Goal: Task Accomplishment & Management: Complete application form

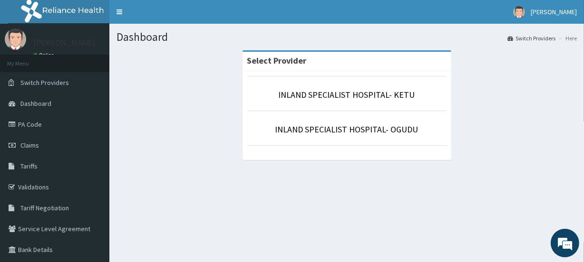
click at [331, 89] on p "INLAND SPECIALIST HOSPITAL- KETU" at bounding box center [346, 95] width 199 height 12
click at [342, 99] on link "INLAND SPECIALIST HOSPITAL- KETU" at bounding box center [347, 94] width 136 height 11
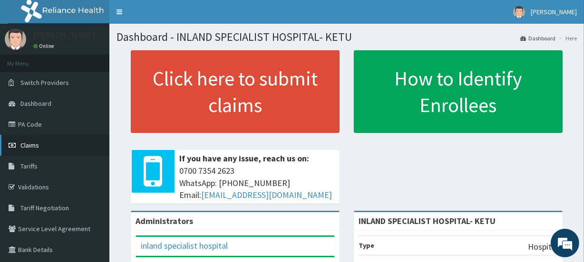
click at [40, 151] on link "Claims" at bounding box center [54, 145] width 109 height 21
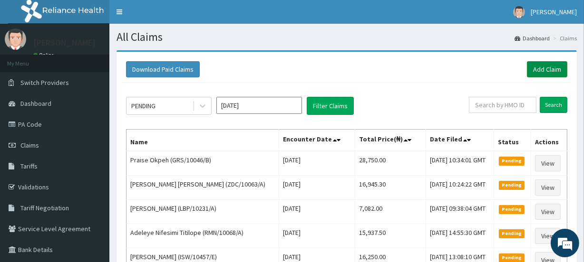
click at [532, 65] on link "Add Claim" at bounding box center [547, 69] width 40 height 16
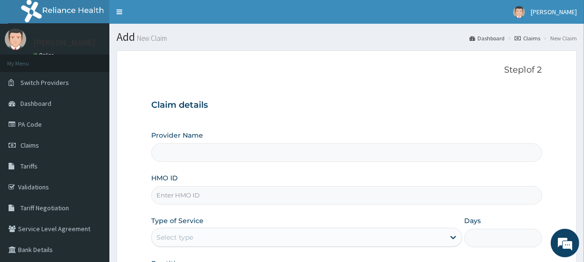
type input "INLAND SPECIALIST HOSPITAL- KETU"
click at [184, 197] on input "HMO ID" at bounding box center [346, 195] width 390 height 19
paste input "IHI/10047/A"
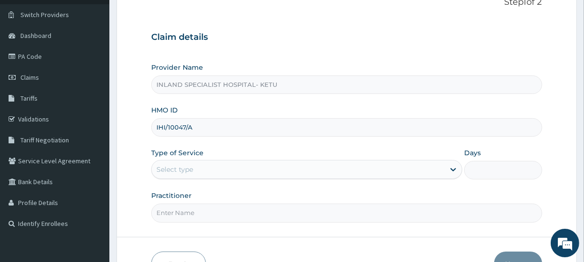
scroll to position [115, 0]
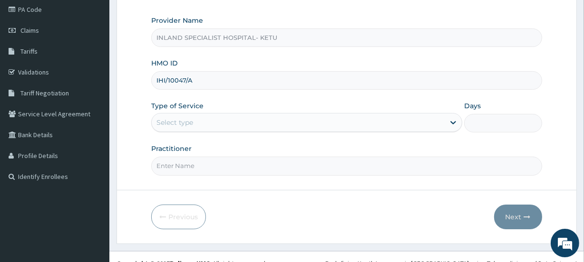
type input "IHI/10047/A"
click at [169, 121] on div "Select type" at bounding box center [174, 123] width 37 height 10
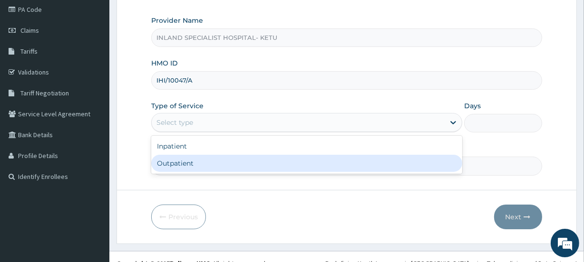
click at [180, 161] on div "Outpatient" at bounding box center [306, 163] width 311 height 17
type input "1"
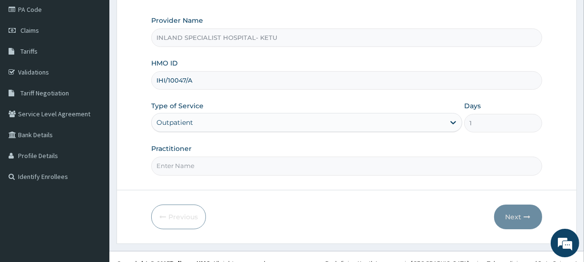
click at [208, 178] on form "Step 1 of 2 Claim details Provider Name INLAND SPECIALIST HOSPITAL- KETU HMO ID…" at bounding box center [346, 89] width 460 height 309
click at [207, 165] on input "Practitioner" at bounding box center [346, 166] width 390 height 19
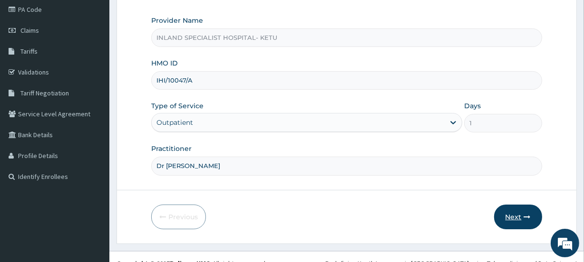
type input "Dr Olujitan"
click at [524, 218] on icon "button" at bounding box center [527, 217] width 7 height 7
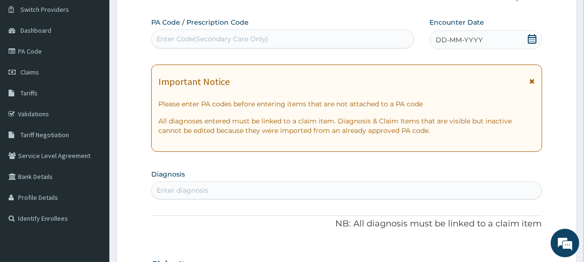
scroll to position [57, 0]
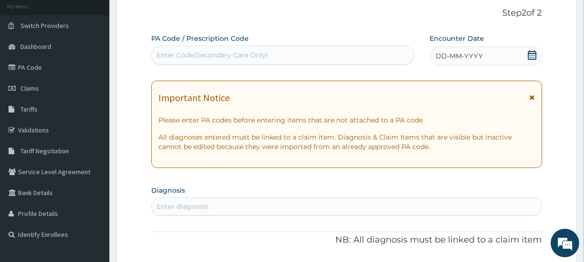
click at [531, 57] on icon at bounding box center [532, 55] width 10 height 10
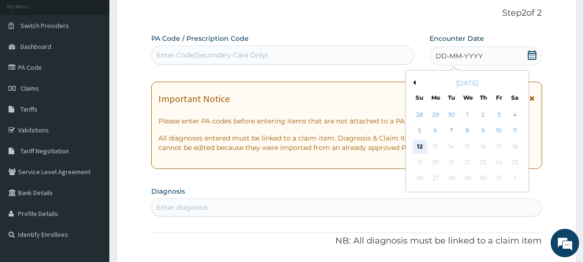
click at [421, 145] on div "12" at bounding box center [419, 147] width 14 height 14
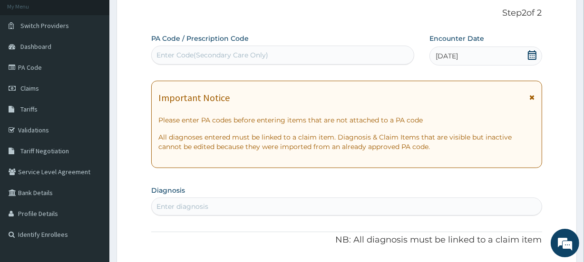
click at [158, 199] on div "Enter diagnosis" at bounding box center [346, 206] width 389 height 15
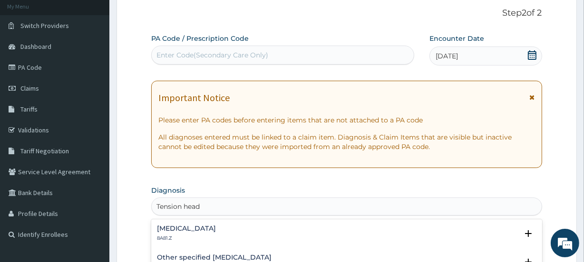
scroll to position [173, 0]
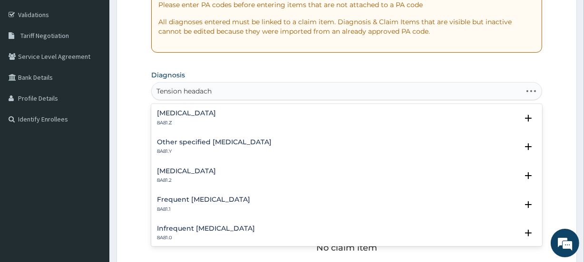
type input "Tension headache"
click at [214, 122] on p "8A81.Z" at bounding box center [186, 123] width 59 height 7
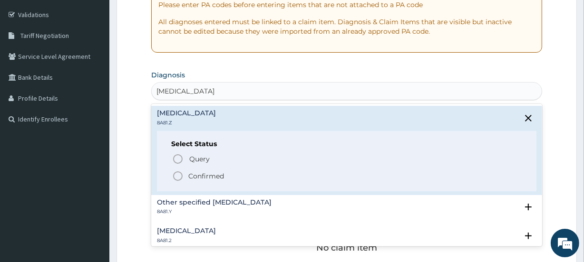
click at [193, 178] on p "Confirmed" at bounding box center [206, 177] width 36 height 10
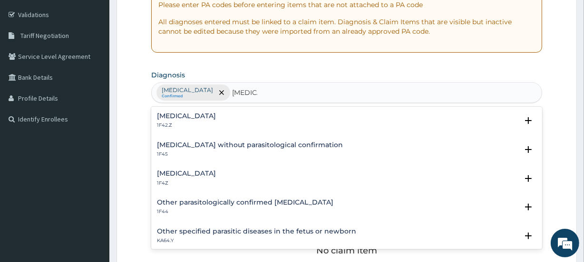
type input "Malaria"
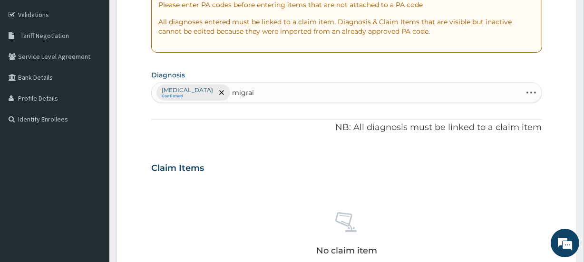
type input "migrain"
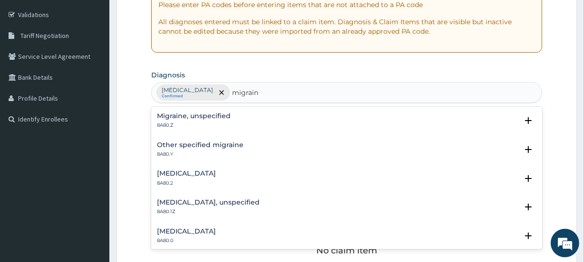
click at [220, 118] on h4 "Migraine, unspecified" at bounding box center [194, 116] width 74 height 7
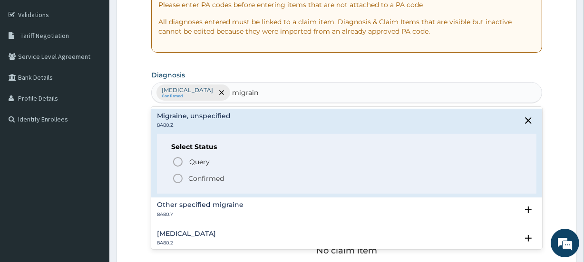
click at [194, 176] on p "Confirmed" at bounding box center [206, 179] width 36 height 10
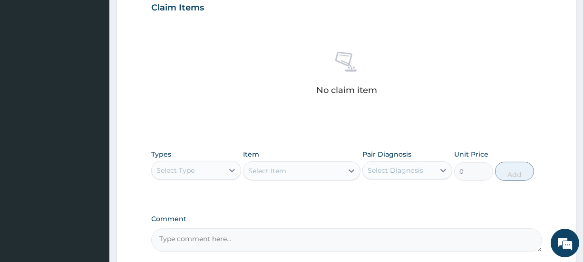
scroll to position [346, 0]
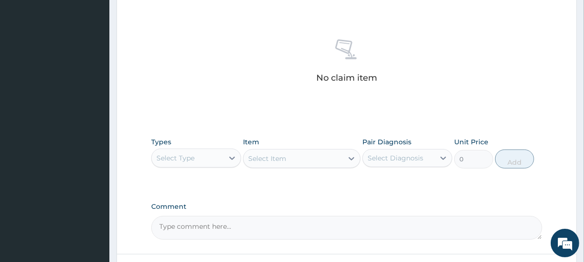
click at [213, 163] on div "Select Type" at bounding box center [188, 158] width 72 height 15
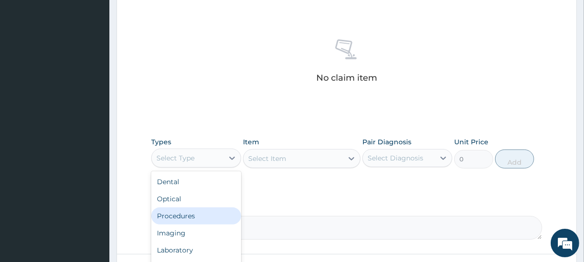
click at [187, 211] on div "Procedures" at bounding box center [196, 216] width 90 height 17
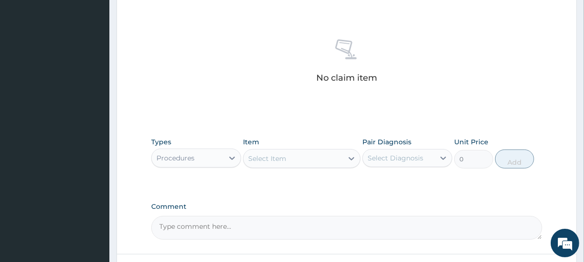
click at [288, 159] on div "Select Item" at bounding box center [292, 158] width 99 height 15
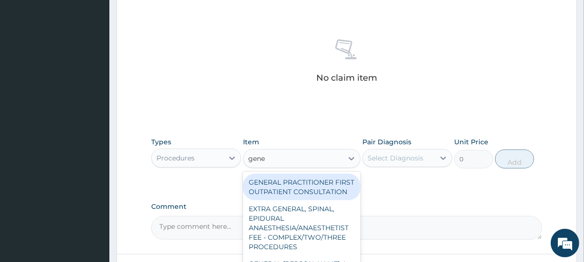
type input "gener"
drag, startPoint x: 318, startPoint y: 189, endPoint x: 362, endPoint y: 179, distance: 44.9
click at [319, 189] on div "GENERAL PRACTITIONER FIRST OUTPATIENT CONSULTATION" at bounding box center [301, 187] width 117 height 27
type input "3750"
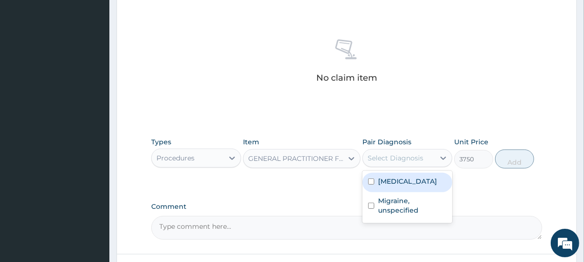
click at [421, 162] on div "Select Diagnosis" at bounding box center [399, 158] width 72 height 15
click at [403, 186] on label "Tension-type headache, unspecified" at bounding box center [407, 182] width 59 height 10
checkbox input "true"
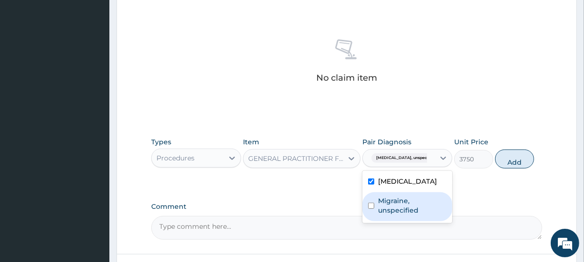
click at [390, 222] on div "Migraine, unspecified" at bounding box center [407, 207] width 90 height 29
checkbox input "true"
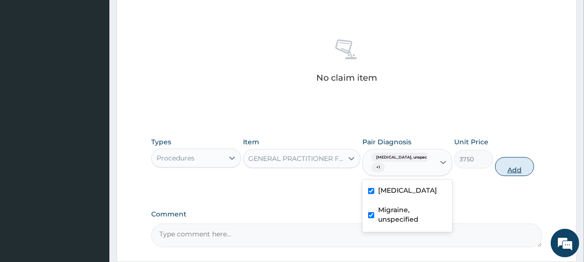
click at [513, 170] on button "Add" at bounding box center [514, 166] width 39 height 19
type input "0"
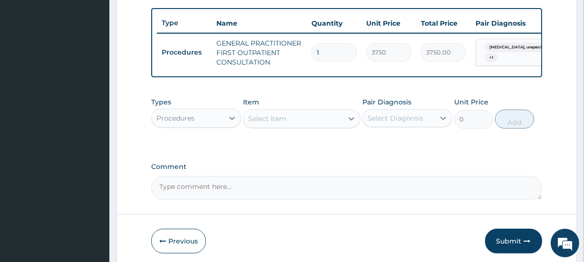
click at [190, 123] on div "Procedures" at bounding box center [175, 119] width 38 height 10
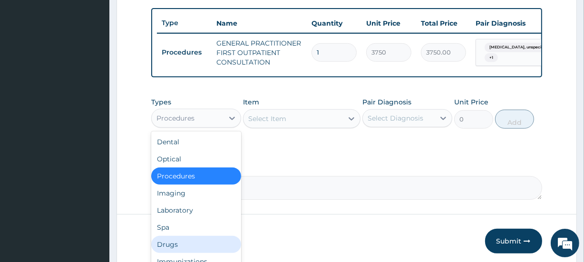
click at [172, 249] on div "Drugs" at bounding box center [196, 244] width 90 height 17
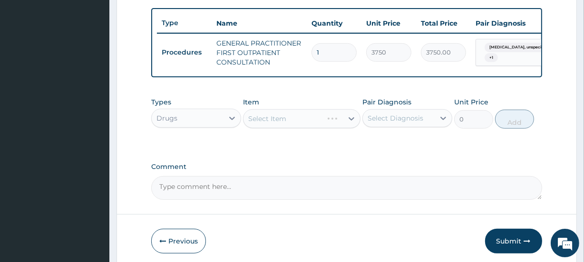
click at [275, 134] on div "Types Drugs Item Select Item Pair Diagnosis Select Diagnosis Unit Price 0 Add" at bounding box center [346, 113] width 390 height 41
click at [282, 128] on div "Select Item" at bounding box center [301, 118] width 117 height 19
click at [288, 128] on div "Select Item" at bounding box center [301, 118] width 117 height 19
click at [288, 126] on div "Select Item" at bounding box center [292, 118] width 99 height 15
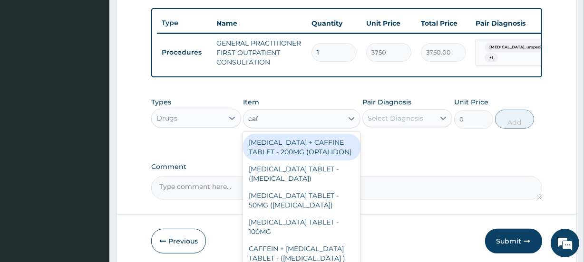
type input "cafe"
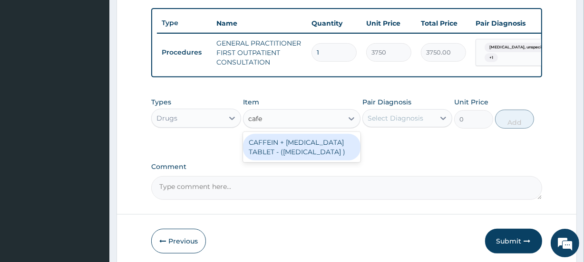
click at [305, 144] on div "CAFFEIN + ERGOTAMINE TABLET - (CAFERGOT )" at bounding box center [301, 147] width 117 height 27
type input "448"
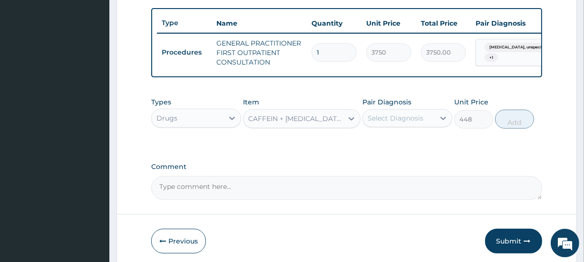
click at [401, 115] on div "Select Diagnosis" at bounding box center [407, 118] width 90 height 18
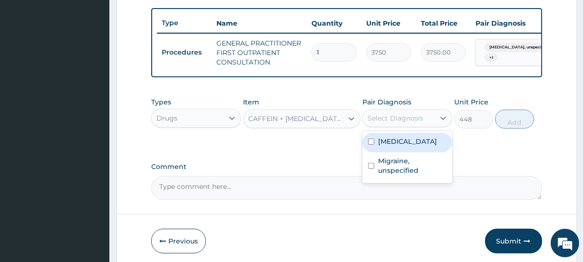
click at [395, 146] on label "Tension-type headache, unspecified" at bounding box center [407, 142] width 59 height 10
checkbox input "true"
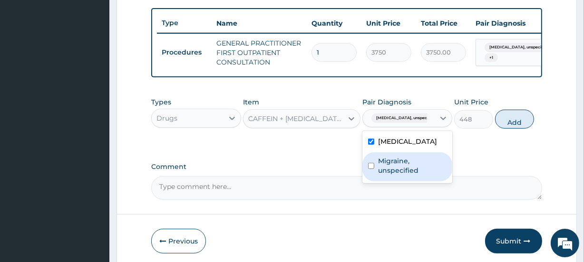
click at [392, 179] on div "Migraine, unspecified" at bounding box center [407, 167] width 90 height 29
checkbox input "true"
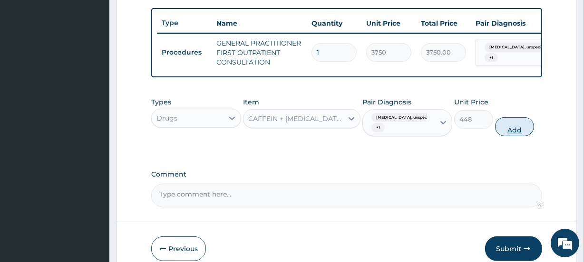
click at [518, 131] on button "Add" at bounding box center [514, 126] width 39 height 19
type input "0"
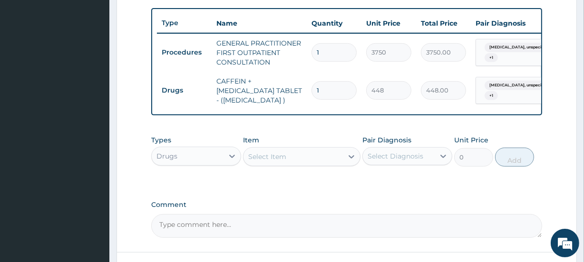
drag, startPoint x: 330, startPoint y: 91, endPoint x: 288, endPoint y: 95, distance: 43.0
click at [293, 95] on tr "Drugs CAFFEIN + ERGOTAMINE TABLET - (CAFERGOT ) 1 448 448.00 Tension-type heada…" at bounding box center [390, 91] width 466 height 38
type input "6"
type input "2688.00"
type input "6"
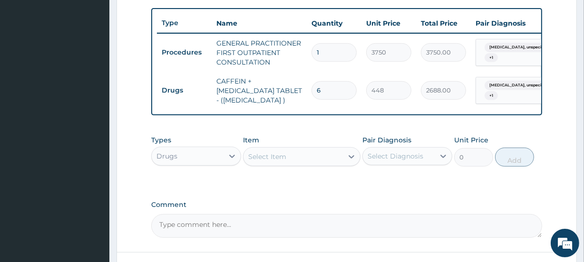
click at [295, 163] on div "Select Item" at bounding box center [292, 156] width 99 height 15
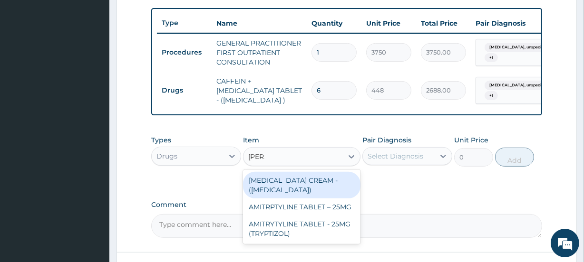
type input "amitr"
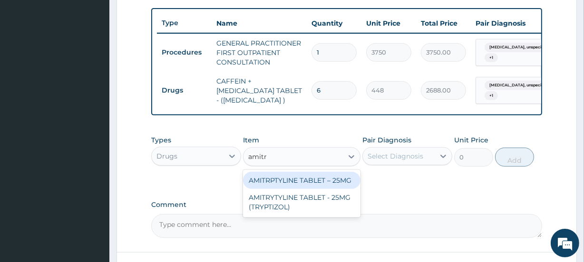
click at [301, 189] on div "AMITRPTYLINE TABLET – 25MG" at bounding box center [301, 180] width 117 height 17
type input "67.19999999999999"
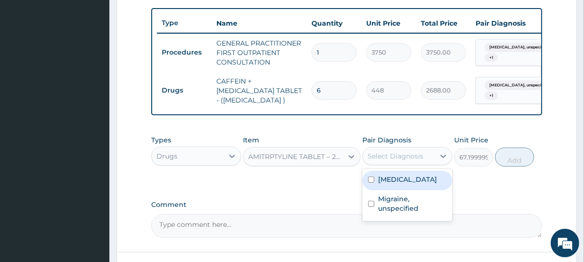
click at [394, 158] on div "Select Diagnosis" at bounding box center [396, 157] width 56 height 10
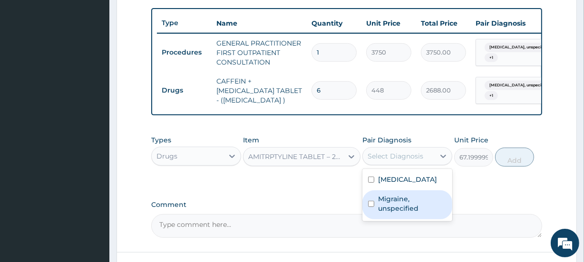
click at [392, 213] on label "Migraine, unspecified" at bounding box center [412, 203] width 68 height 19
checkbox input "true"
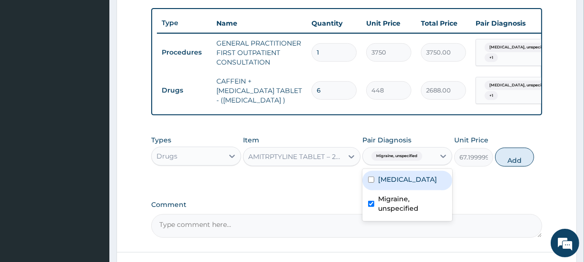
click at [419, 184] on label "Tension-type headache, unspecified" at bounding box center [407, 180] width 59 height 10
checkbox input "true"
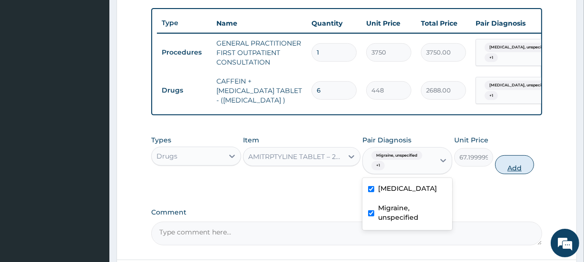
click at [519, 165] on button "Add" at bounding box center [514, 164] width 39 height 19
type input "0"
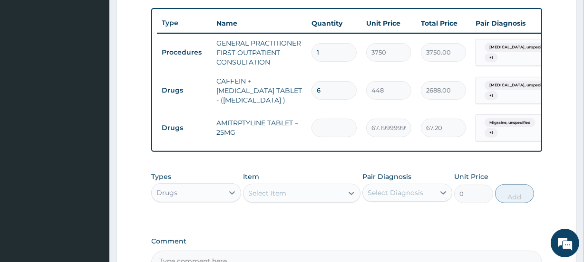
type input "4"
type input "268.80"
type input "0.00"
type input "4"
type input "268.80"
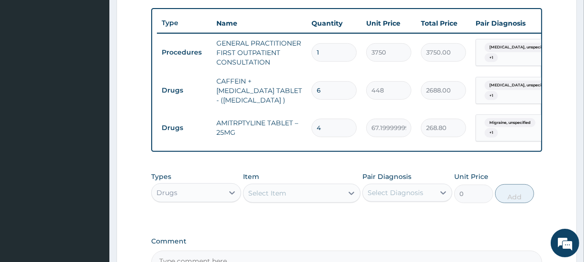
type input "0.00"
type input "3"
type input "201.60"
type input "3"
click at [295, 201] on div "Select Item" at bounding box center [292, 193] width 99 height 15
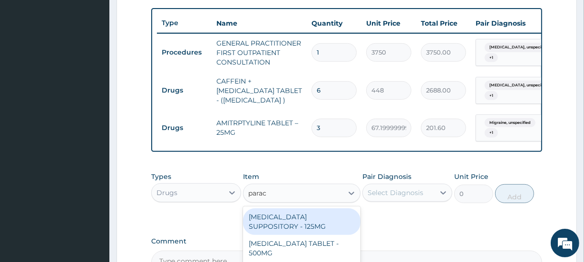
type input "parace"
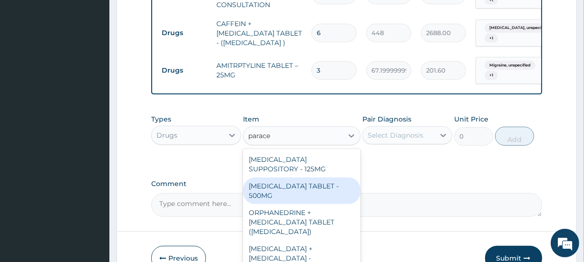
click at [308, 196] on div "PARACETAMOL TABLET - 500MG" at bounding box center [301, 191] width 117 height 27
type input "33.599999999999994"
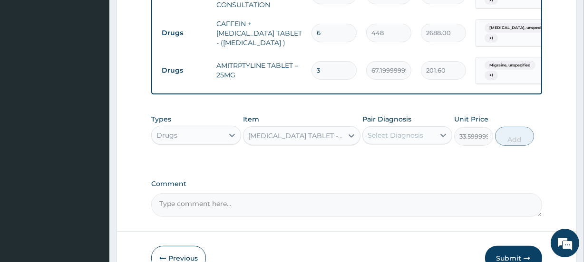
click at [395, 140] on div "Select Diagnosis" at bounding box center [396, 136] width 56 height 10
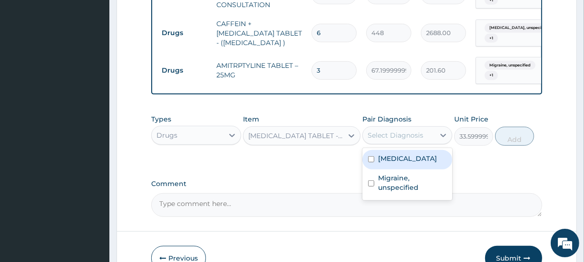
click at [406, 164] on label "Tension-type headache, unspecified" at bounding box center [407, 159] width 59 height 10
checkbox input "true"
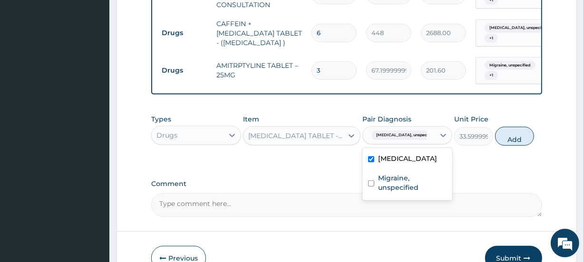
click at [415, 193] on label "Migraine, unspecified" at bounding box center [412, 183] width 68 height 19
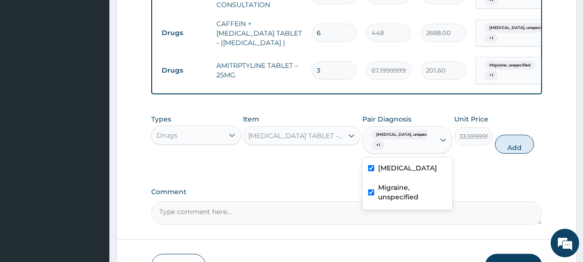
checkbox input "true"
click at [514, 146] on button "Add" at bounding box center [514, 144] width 39 height 19
type input "0"
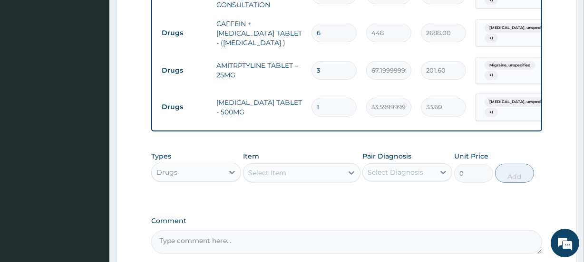
type input "18"
type input "604.80"
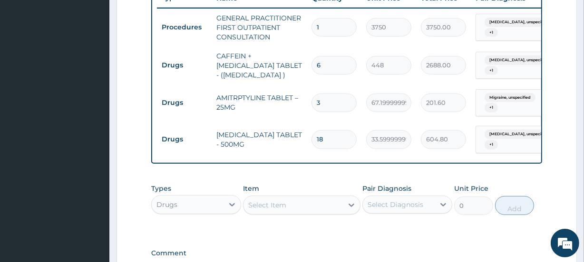
scroll to position [326, 0]
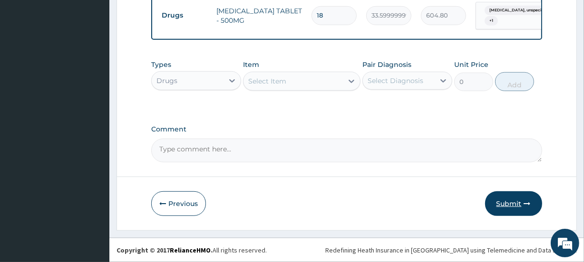
type input "18"
click at [507, 207] on button "Submit" at bounding box center [513, 204] width 57 height 25
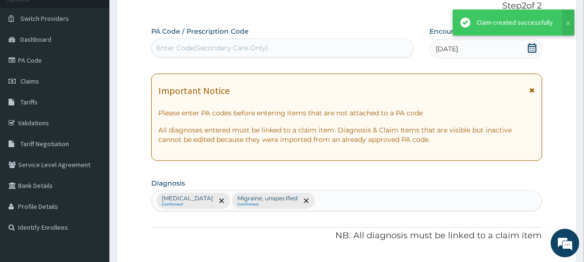
scroll to position [499, 0]
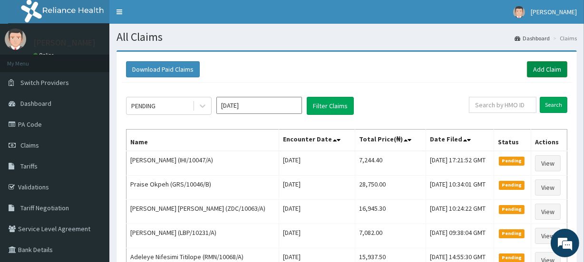
click at [552, 66] on link "Add Claim" at bounding box center [547, 69] width 40 height 16
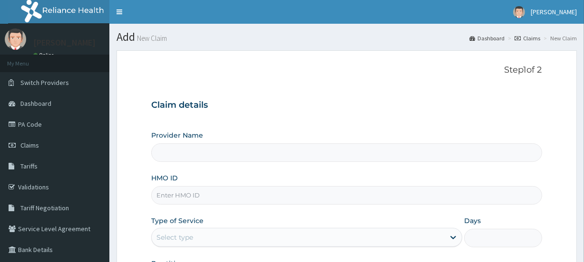
type input "INLAND SPECIALIST HOSPITAL- KETU"
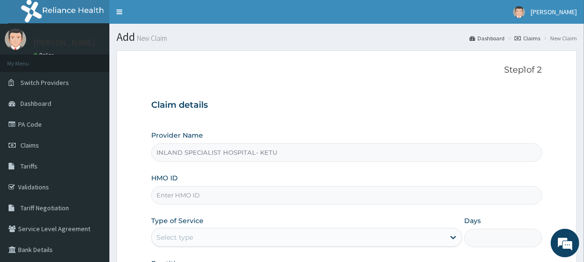
click at [174, 195] on input "HMO ID" at bounding box center [346, 195] width 390 height 19
paste input "BAT/10035/B"
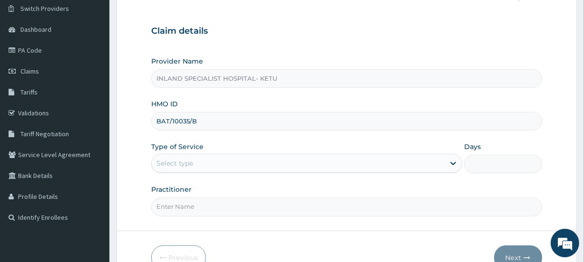
scroll to position [115, 0]
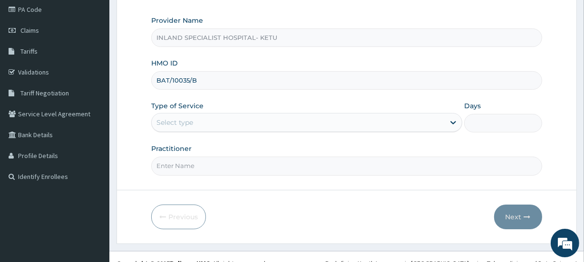
type input "BAT/10035/B"
click at [189, 129] on div "Select type" at bounding box center [306, 122] width 311 height 19
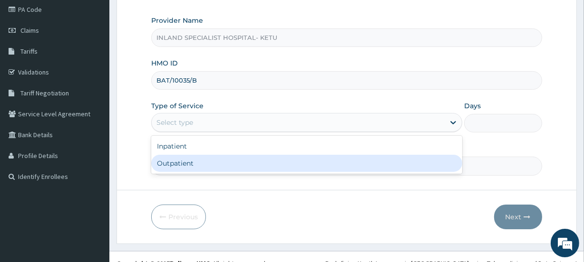
click at [181, 160] on div "Outpatient" at bounding box center [306, 163] width 311 height 17
type input "1"
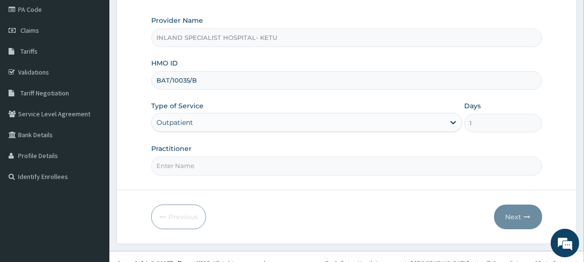
click at [180, 166] on input "Practitioner" at bounding box center [346, 166] width 390 height 19
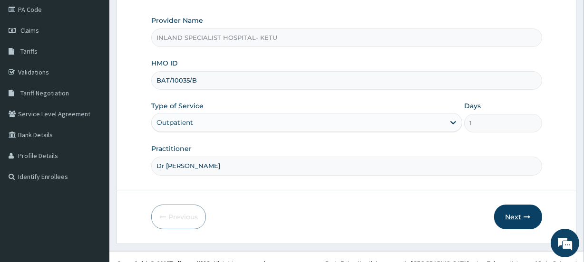
type input "Dr Olujitan"
click at [515, 205] on button "Next" at bounding box center [518, 217] width 48 height 25
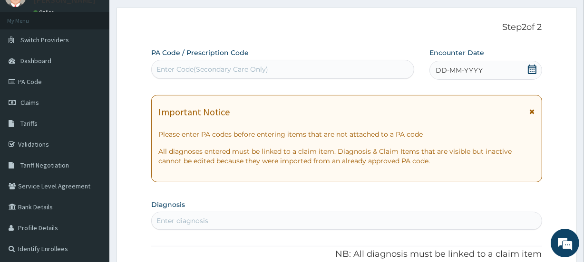
scroll to position [0, 0]
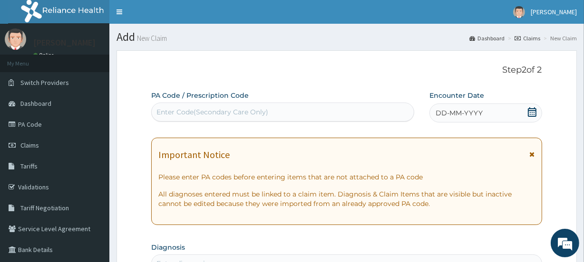
click at [535, 113] on icon at bounding box center [532, 112] width 10 height 10
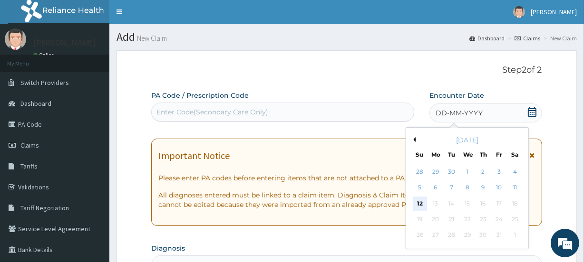
click at [424, 202] on div "12" at bounding box center [419, 204] width 14 height 14
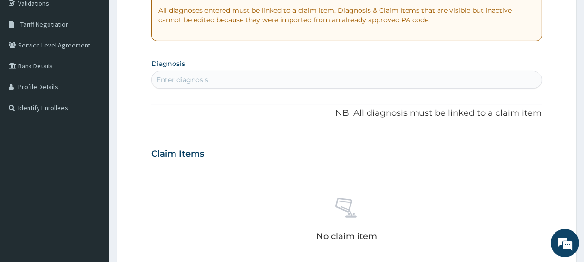
scroll to position [230, 0]
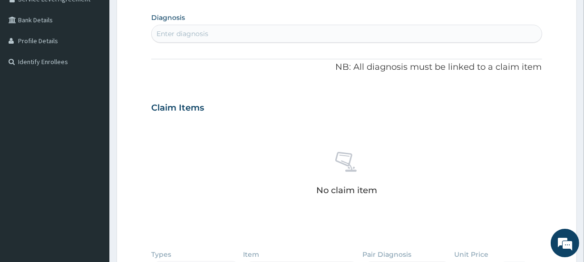
drag, startPoint x: 161, startPoint y: 21, endPoint x: 165, endPoint y: 32, distance: 11.6
click at [161, 20] on label "Diagnosis" at bounding box center [168, 18] width 34 height 10
click at [171, 34] on div "Enter diagnosis" at bounding box center [182, 34] width 52 height 10
type input "Malaria"
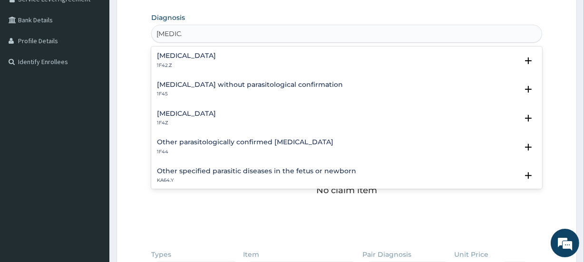
click at [185, 120] on p "1F4Z" at bounding box center [186, 123] width 59 height 7
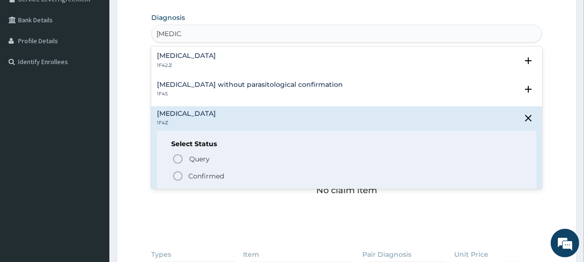
click at [202, 66] on p "1F42.Z" at bounding box center [186, 65] width 59 height 7
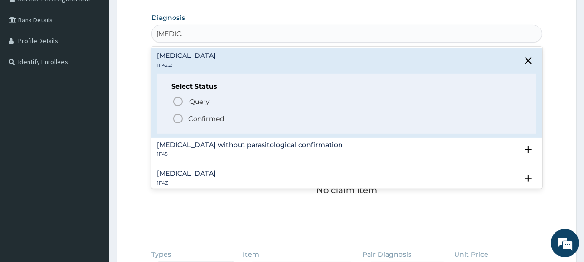
click at [188, 115] on p "Confirmed" at bounding box center [206, 119] width 36 height 10
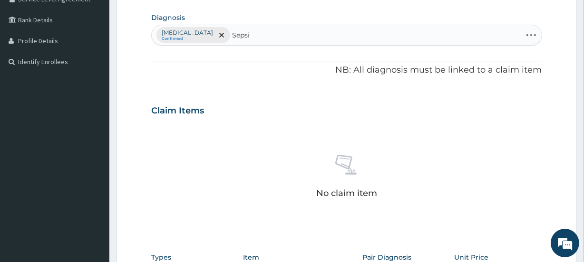
type input "Sepsis"
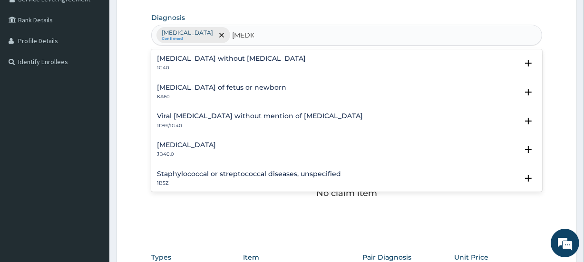
click at [187, 65] on p "1G40" at bounding box center [231, 68] width 149 height 7
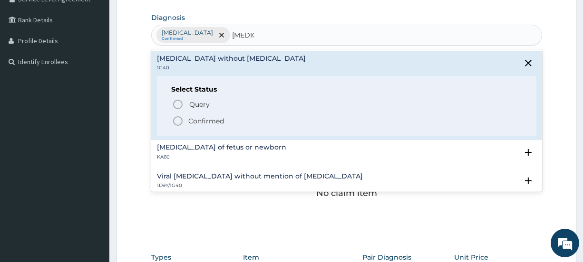
click at [196, 118] on p "Confirmed" at bounding box center [206, 121] width 36 height 10
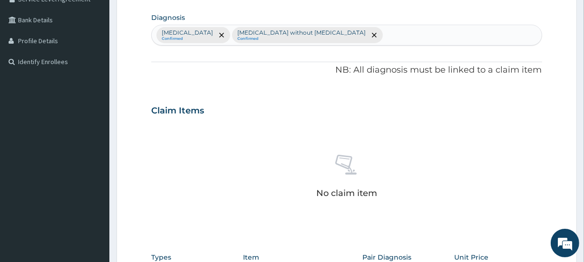
scroll to position [423, 0]
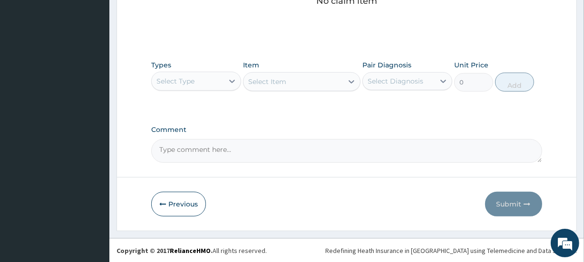
click at [197, 86] on div "Select Type" at bounding box center [188, 81] width 72 height 15
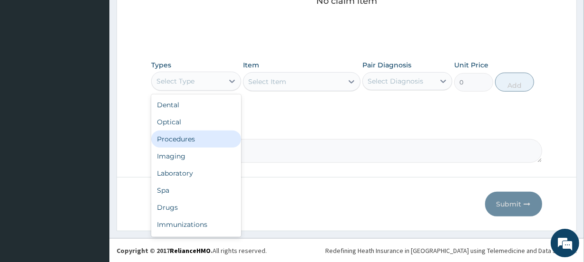
click at [189, 141] on div "Procedures" at bounding box center [196, 139] width 90 height 17
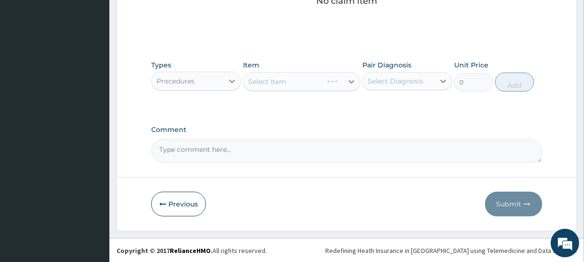
click at [271, 86] on div "Select Item" at bounding box center [301, 81] width 117 height 19
click at [279, 81] on div "Select Item" at bounding box center [301, 81] width 117 height 19
click at [279, 81] on div "Select Item" at bounding box center [267, 82] width 38 height 10
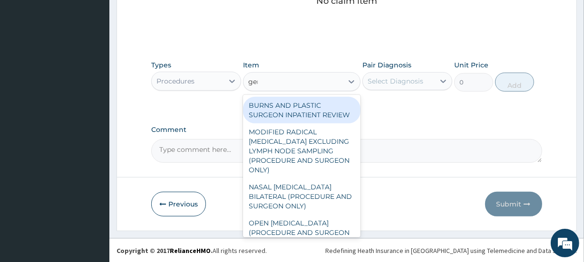
type input "gene"
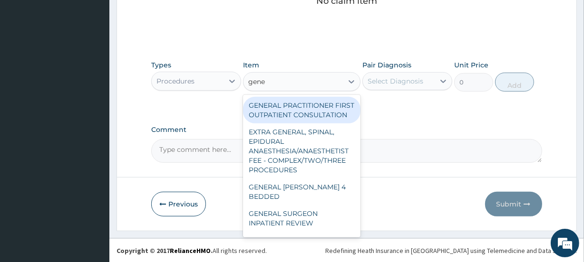
drag, startPoint x: 294, startPoint y: 105, endPoint x: 312, endPoint y: 94, distance: 21.1
click at [295, 105] on div "GENERAL PRACTITIONER FIRST OUTPATIENT CONSULTATION" at bounding box center [301, 110] width 117 height 27
type input "3750"
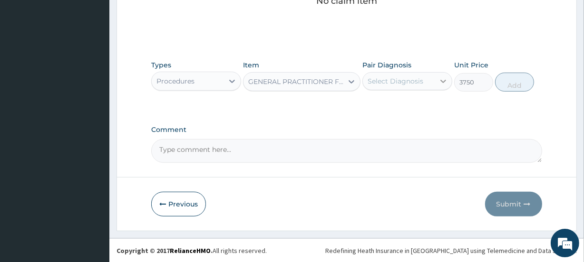
click at [447, 86] on div at bounding box center [443, 81] width 17 height 17
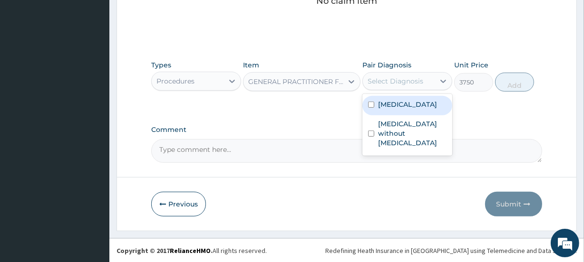
click at [399, 109] on label "Plasmodium malariae malaria without complication" at bounding box center [407, 105] width 59 height 10
checkbox input "true"
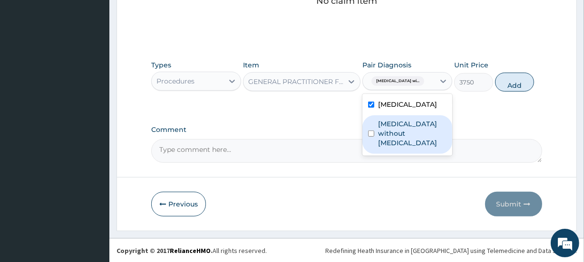
drag, startPoint x: 409, startPoint y: 141, endPoint x: 427, endPoint y: 106, distance: 38.9
click at [409, 141] on label "Sepsis without septic shock" at bounding box center [412, 133] width 68 height 29
checkbox input "true"
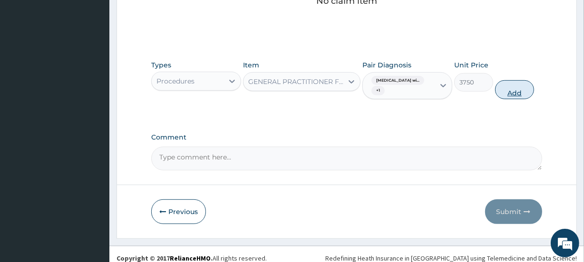
click at [524, 93] on button "Add" at bounding box center [514, 89] width 39 height 19
type input "0"
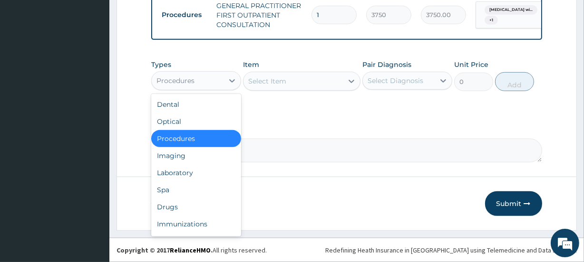
click at [193, 74] on div "Procedures" at bounding box center [188, 80] width 72 height 15
click at [173, 206] on div "Drugs" at bounding box center [196, 207] width 90 height 17
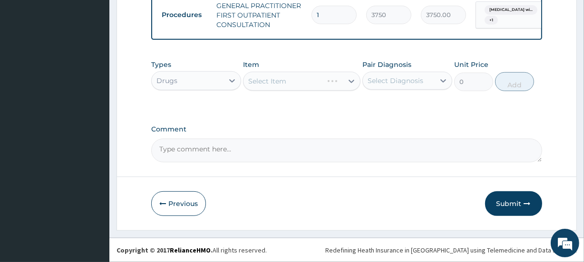
click at [214, 88] on div "Drugs" at bounding box center [188, 80] width 72 height 15
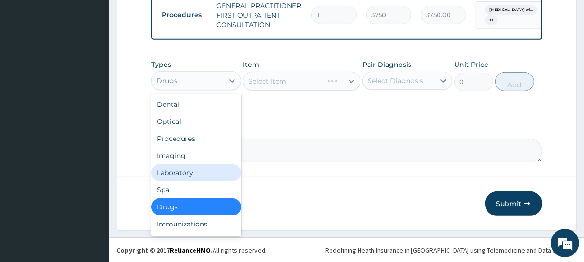
click at [179, 176] on div "Laboratory" at bounding box center [196, 173] width 90 height 17
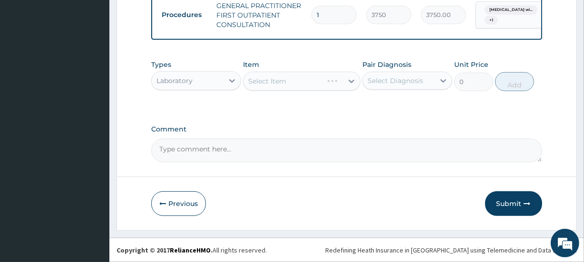
click at [260, 79] on div "Select Item" at bounding box center [301, 81] width 117 height 19
click at [260, 79] on div "Select Item" at bounding box center [267, 82] width 38 height 10
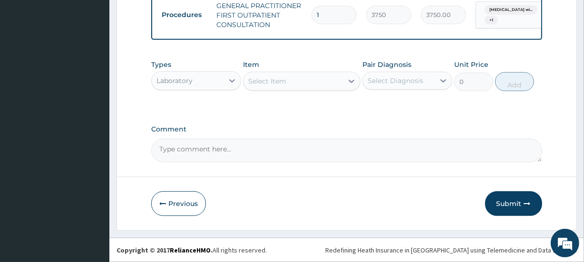
click at [260, 79] on div "Select Item" at bounding box center [267, 82] width 38 height 10
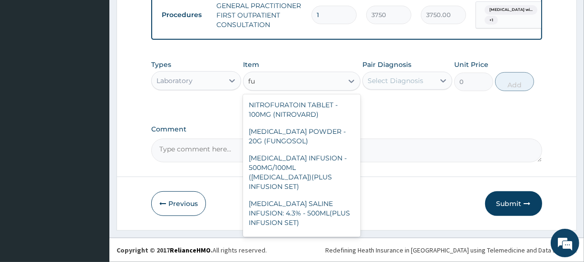
type input "f"
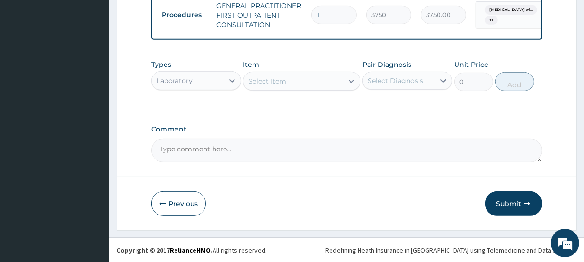
click at [228, 101] on div "Types Laboratory Item Select Item Pair Diagnosis Select Diagnosis Unit Price 0 …" at bounding box center [346, 82] width 390 height 55
click at [291, 70] on div "Item Select Item" at bounding box center [301, 75] width 117 height 31
click at [289, 78] on div "Select Item" at bounding box center [292, 81] width 99 height 15
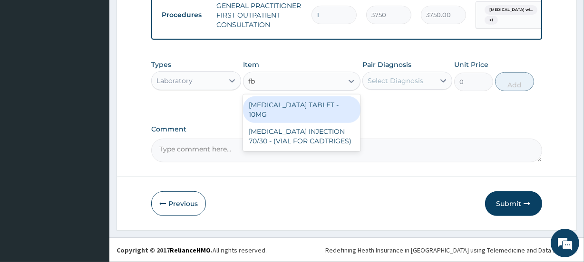
type input "f"
type input "fbc"
click at [193, 72] on div "Laboratory" at bounding box center [196, 80] width 90 height 19
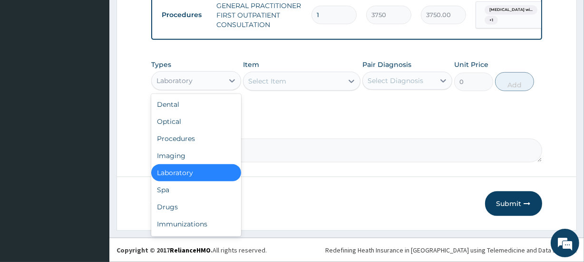
click at [184, 178] on div "Laboratory" at bounding box center [196, 173] width 90 height 17
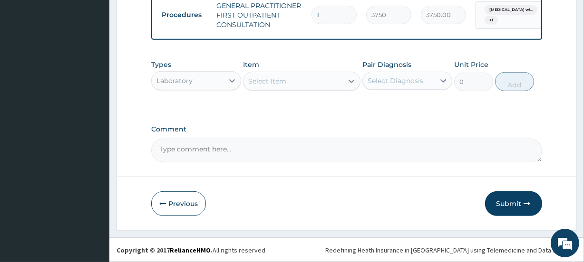
click at [306, 128] on label "Comment" at bounding box center [346, 130] width 390 height 8
click at [306, 139] on textarea "Comment" at bounding box center [346, 151] width 390 height 24
click at [318, 79] on div "Select Item" at bounding box center [292, 81] width 99 height 15
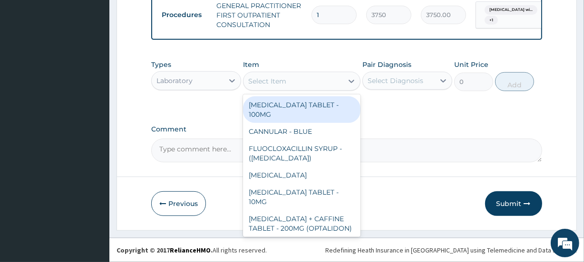
click at [200, 76] on div "Laboratory" at bounding box center [188, 80] width 72 height 15
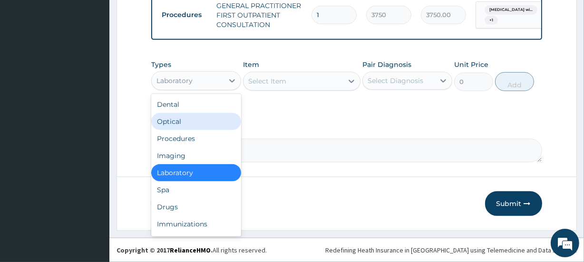
click at [175, 117] on div "Optical" at bounding box center [196, 121] width 90 height 17
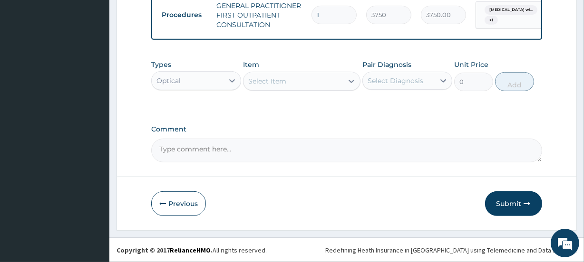
click at [217, 86] on div "Optical" at bounding box center [188, 80] width 72 height 15
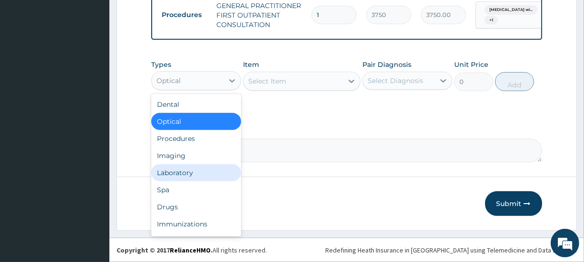
click at [183, 167] on div "Laboratory" at bounding box center [196, 173] width 90 height 17
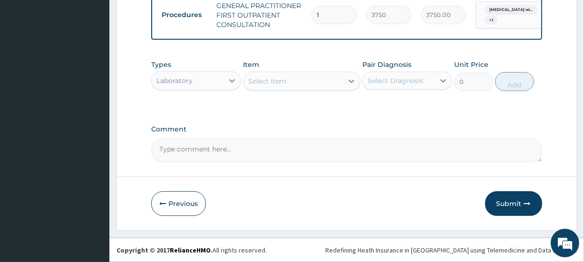
click at [285, 89] on div "Select Item" at bounding box center [301, 81] width 117 height 19
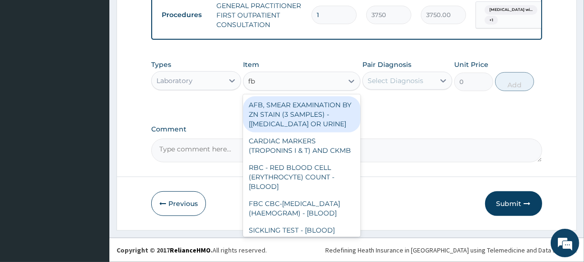
type input "fbc"
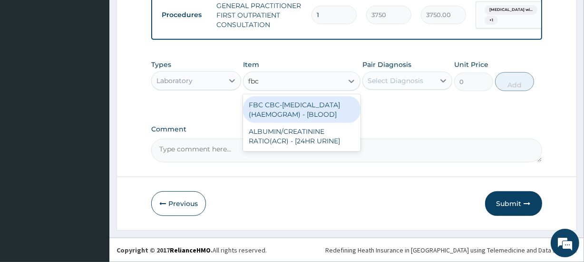
click at [300, 114] on div "FBC CBC-COMPLETE BLOOD COUNT (HAEMOGRAM) - [BLOOD]" at bounding box center [301, 110] width 117 height 27
type input "5000"
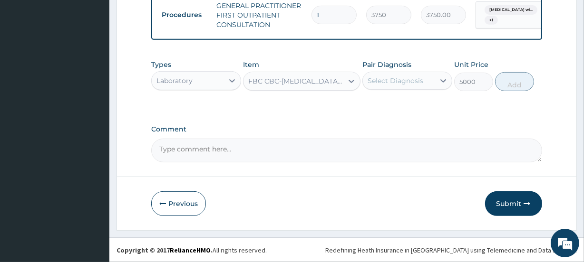
click at [361, 83] on div "Types Laboratory Item option FBC CBC-COMPLETE BLOOD COUNT (HAEMOGRAM) - [BLOOD]…" at bounding box center [346, 75] width 390 height 41
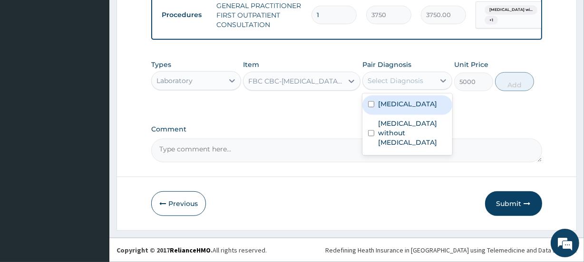
click at [373, 79] on div "Select Diagnosis" at bounding box center [396, 81] width 56 height 10
click at [388, 109] on label "Plasmodium malariae malaria without complication" at bounding box center [407, 104] width 59 height 10
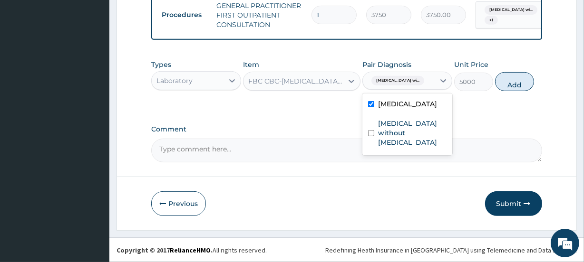
click at [390, 109] on label "Plasmodium malariae malaria without complication" at bounding box center [407, 104] width 59 height 10
checkbox input "false"
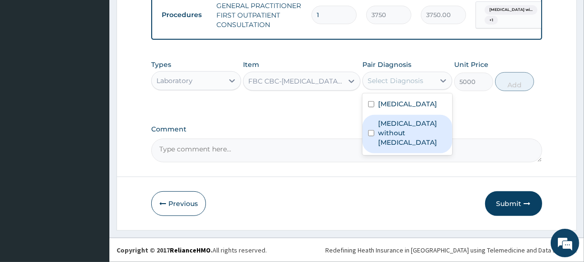
drag, startPoint x: 402, startPoint y: 160, endPoint x: 457, endPoint y: 126, distance: 65.3
click at [402, 147] on label "Sepsis without septic shock" at bounding box center [412, 133] width 68 height 29
checkbox input "true"
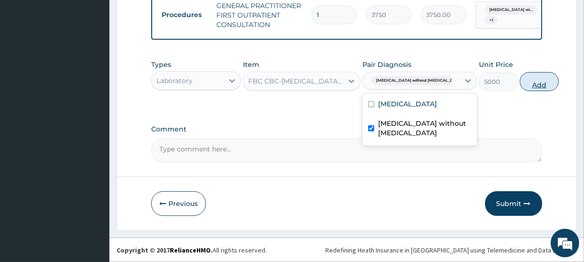
click at [520, 84] on button "Add" at bounding box center [539, 81] width 39 height 19
type input "0"
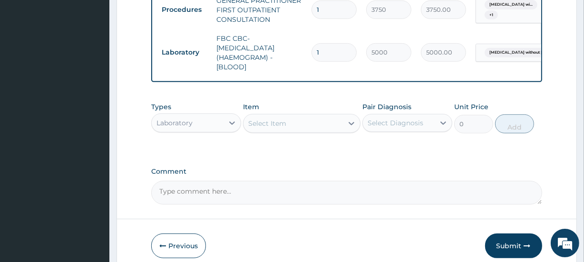
click at [288, 131] on div "Select Item" at bounding box center [292, 123] width 99 height 15
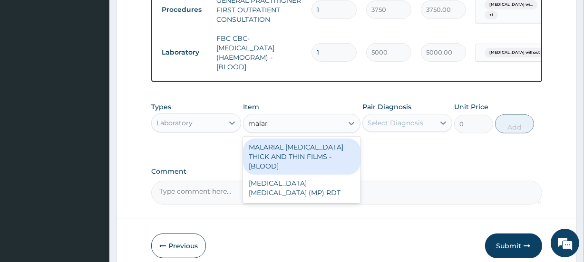
type input "malari"
click at [302, 158] on div "MALARIAL PARASITE THICK AND THIN FILMS - [BLOOD]" at bounding box center [301, 157] width 117 height 36
type input "2187.5"
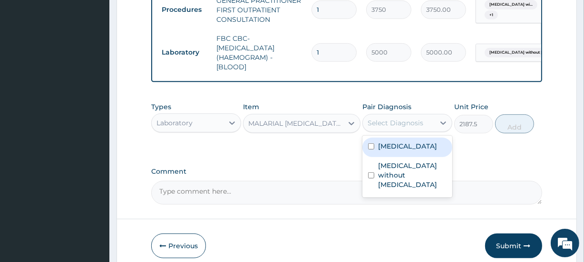
click at [387, 124] on div "Select Diagnosis" at bounding box center [396, 123] width 56 height 10
click at [400, 151] on label "Plasmodium malariae malaria without complication" at bounding box center [407, 147] width 59 height 10
checkbox input "true"
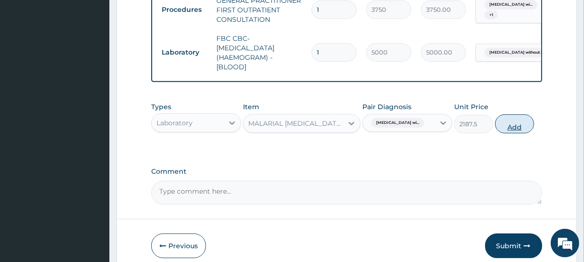
click at [505, 128] on button "Add" at bounding box center [514, 124] width 39 height 19
type input "0"
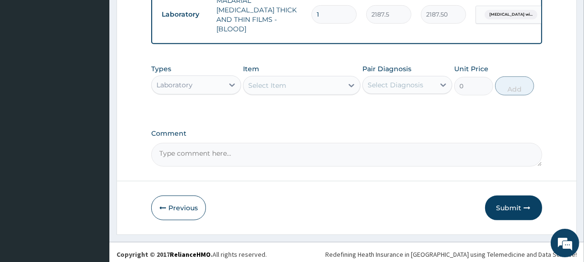
scroll to position [475, 0]
click at [197, 77] on div "Laboratory" at bounding box center [188, 84] width 72 height 15
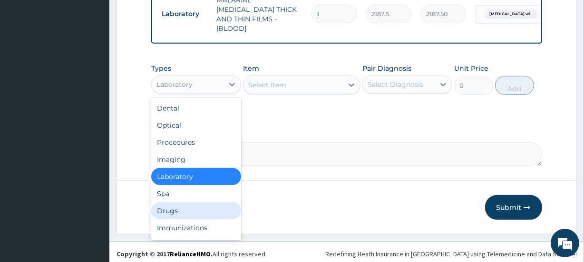
click at [179, 206] on div "Drugs" at bounding box center [196, 211] width 90 height 17
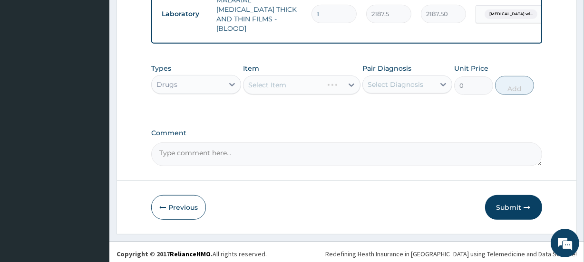
click at [283, 87] on div "Select Item" at bounding box center [301, 85] width 117 height 19
click at [287, 86] on div "Select Item" at bounding box center [292, 85] width 99 height 15
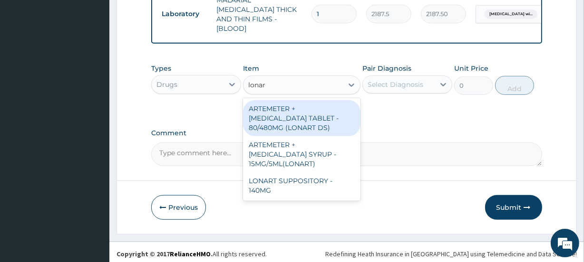
type input "lonart"
click at [309, 104] on div "ARTEMETER + LUMEFANTRINE TABLET - 80/480MG (LONART DS)" at bounding box center [301, 118] width 117 height 36
type input "588"
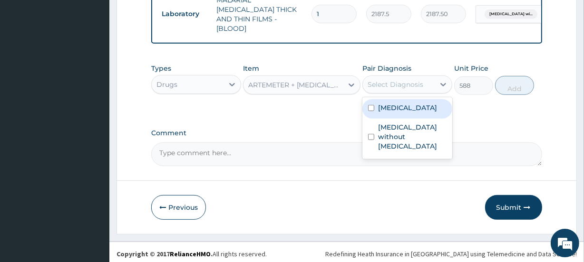
click at [398, 80] on div "Select Diagnosis" at bounding box center [396, 85] width 56 height 10
click at [402, 113] on label "Plasmodium malariae malaria without complication" at bounding box center [407, 108] width 59 height 10
checkbox input "true"
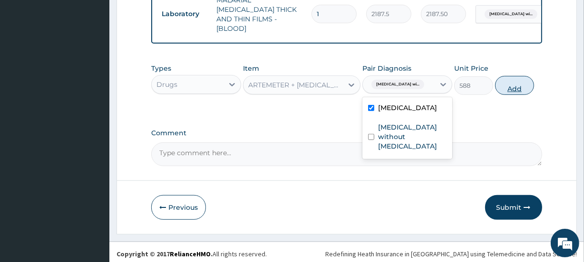
click at [512, 90] on button "Add" at bounding box center [514, 85] width 39 height 19
type input "0"
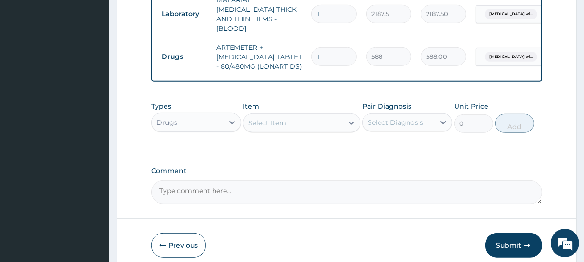
drag, startPoint x: 332, startPoint y: 46, endPoint x: 285, endPoint y: 50, distance: 46.8
click at [285, 50] on tr "Drugs ARTEMETER + LUMEFANTRINE TABLET - 80/480MG (LONART DS) 1 588 588.00 Plasm…" at bounding box center [390, 57] width 466 height 38
type input "6"
type input "3528.00"
type input "6"
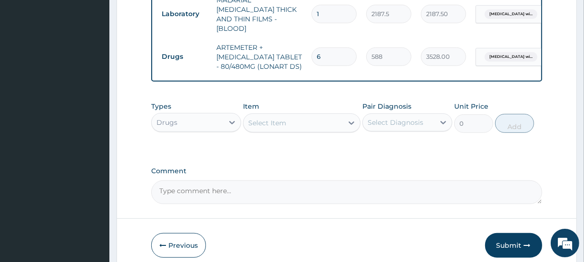
click at [267, 128] on div "Select Item" at bounding box center [301, 123] width 117 height 19
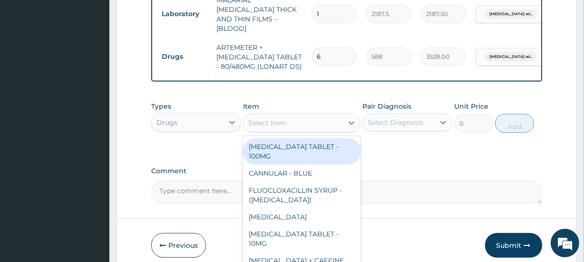
click at [276, 118] on div "Select Item" at bounding box center [267, 123] width 38 height 10
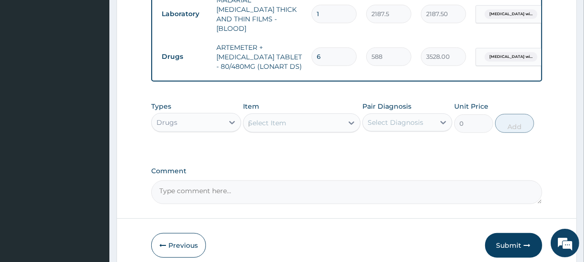
type input "parac"
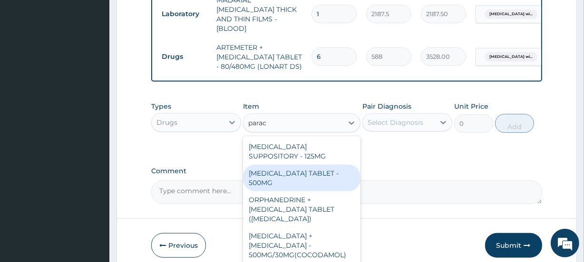
click at [293, 175] on div "PARACETAMOL TABLET - 500MG" at bounding box center [301, 178] width 117 height 27
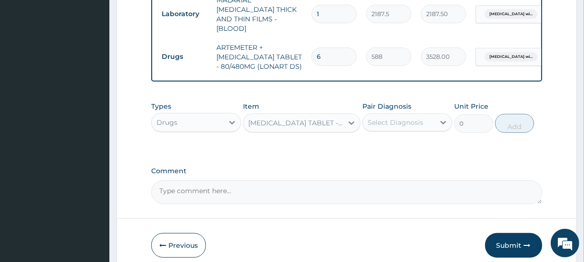
type input "33.599999999999994"
click at [411, 125] on div "Select Diagnosis" at bounding box center [399, 122] width 72 height 15
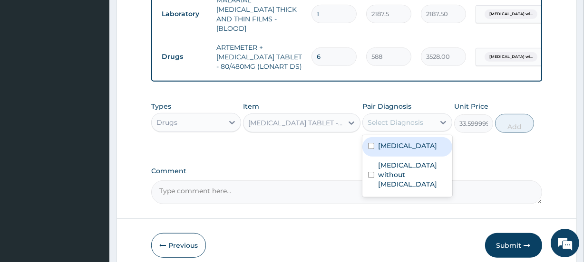
click at [391, 151] on label "Plasmodium malariae malaria without complication" at bounding box center [407, 146] width 59 height 10
checkbox input "true"
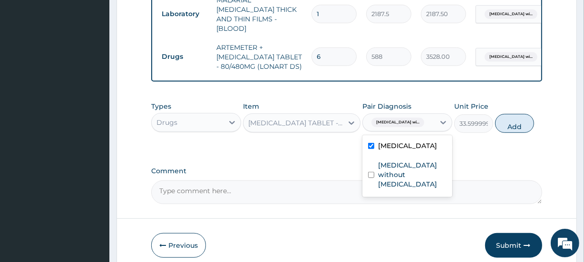
click at [512, 122] on button "Add" at bounding box center [514, 123] width 39 height 19
type input "0"
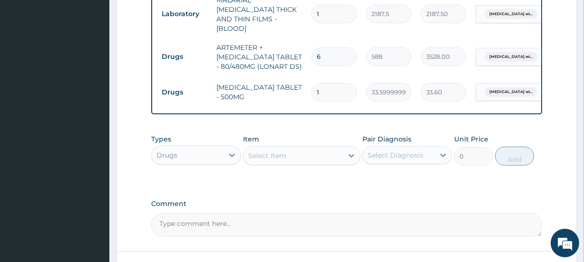
type input "18"
type input "604.80"
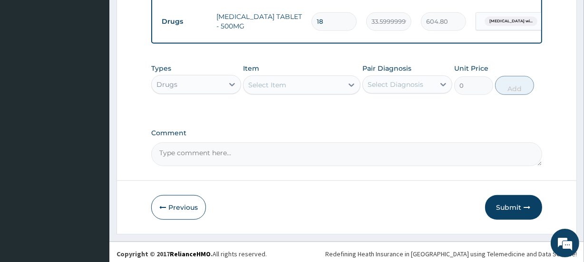
drag, startPoint x: 528, startPoint y: 202, endPoint x: 520, endPoint y: 202, distance: 8.6
click at [527, 204] on icon "button" at bounding box center [527, 207] width 7 height 7
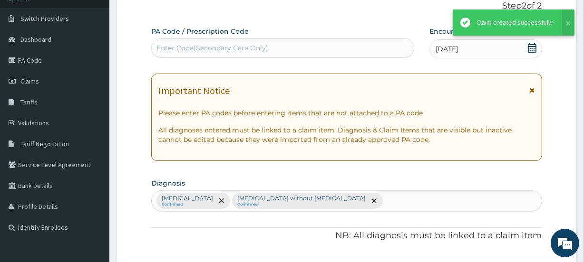
scroll to position [545, 0]
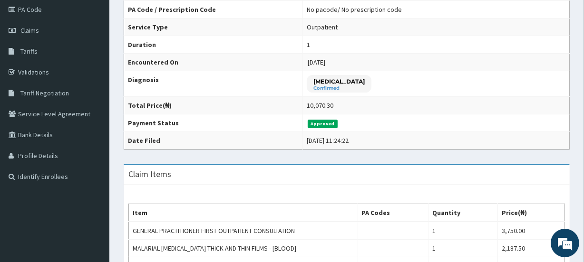
scroll to position [346, 0]
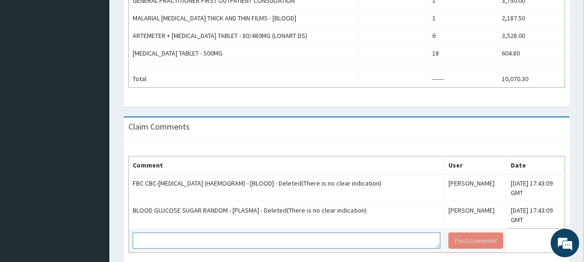
click at [149, 235] on textarea at bounding box center [287, 241] width 308 height 16
type textarea "[MEDICAL_DATA] for ........ FBC DM for.............. RBS"
click at [445, 229] on td "Post Comment" at bounding box center [476, 241] width 63 height 24
click at [448, 234] on button "Post Comment" at bounding box center [475, 241] width 55 height 16
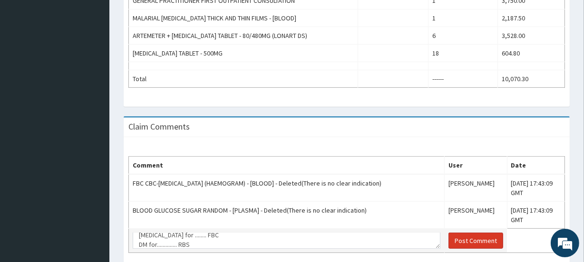
scroll to position [0, 0]
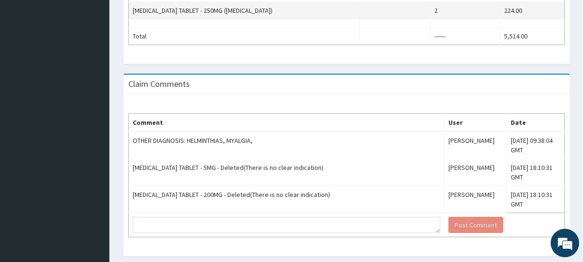
scroll to position [415, 0]
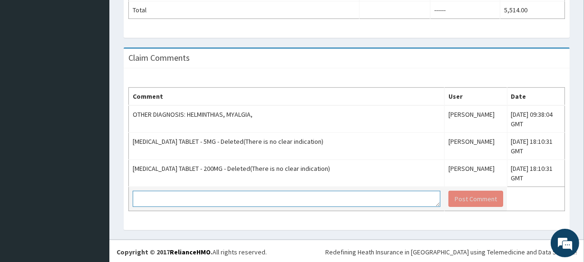
click at [177, 200] on textarea at bounding box center [287, 199] width 308 height 16
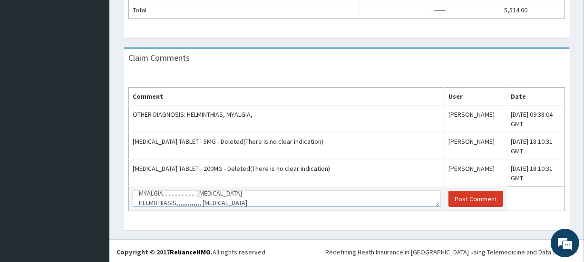
type textarea "MYALGIA....................... [MEDICAL_DATA] HELMITHIASIS,,,,,,,,,,,,, [MEDICA…"
click at [467, 201] on button "Post Comment" at bounding box center [475, 199] width 55 height 16
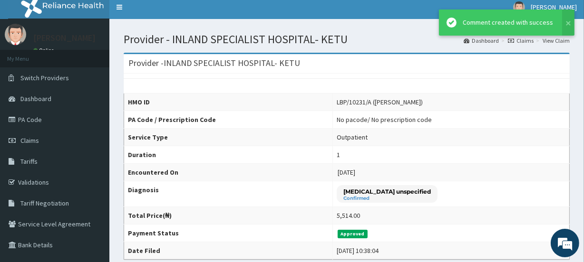
scroll to position [0, 0]
